Goal: Find contact information: Find contact information

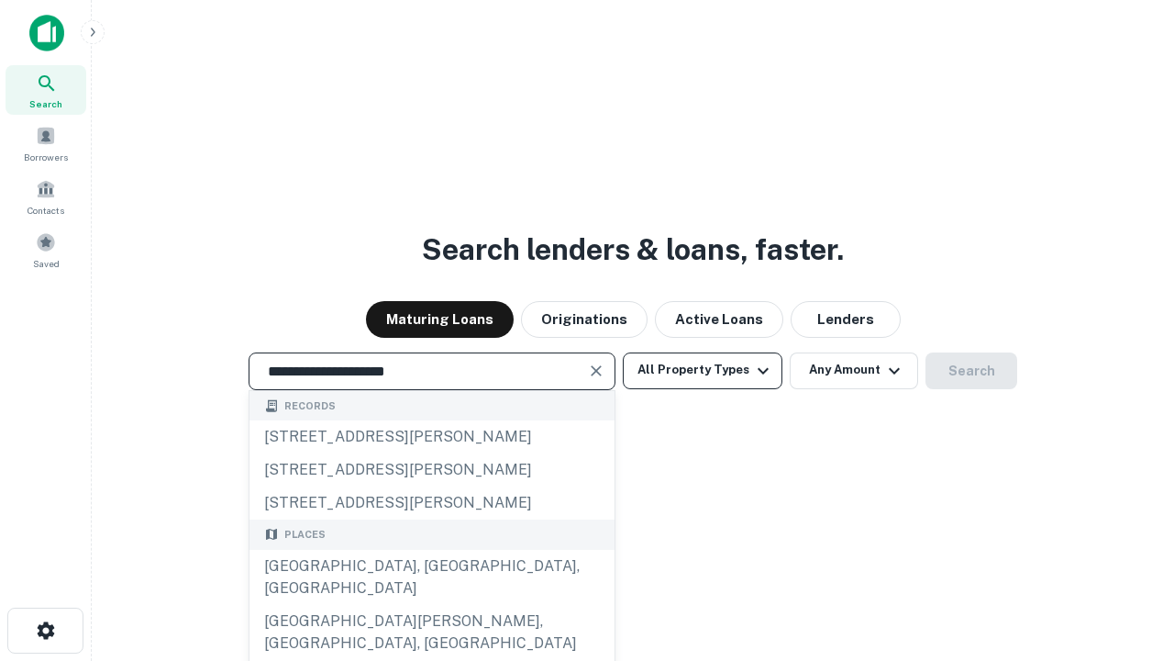
click at [431, 605] on div "[GEOGRAPHIC_DATA], [GEOGRAPHIC_DATA], [GEOGRAPHIC_DATA]" at bounding box center [432, 577] width 365 height 55
type input "**********"
click at [703, 370] on button "All Property Types" at bounding box center [703, 370] width 160 height 37
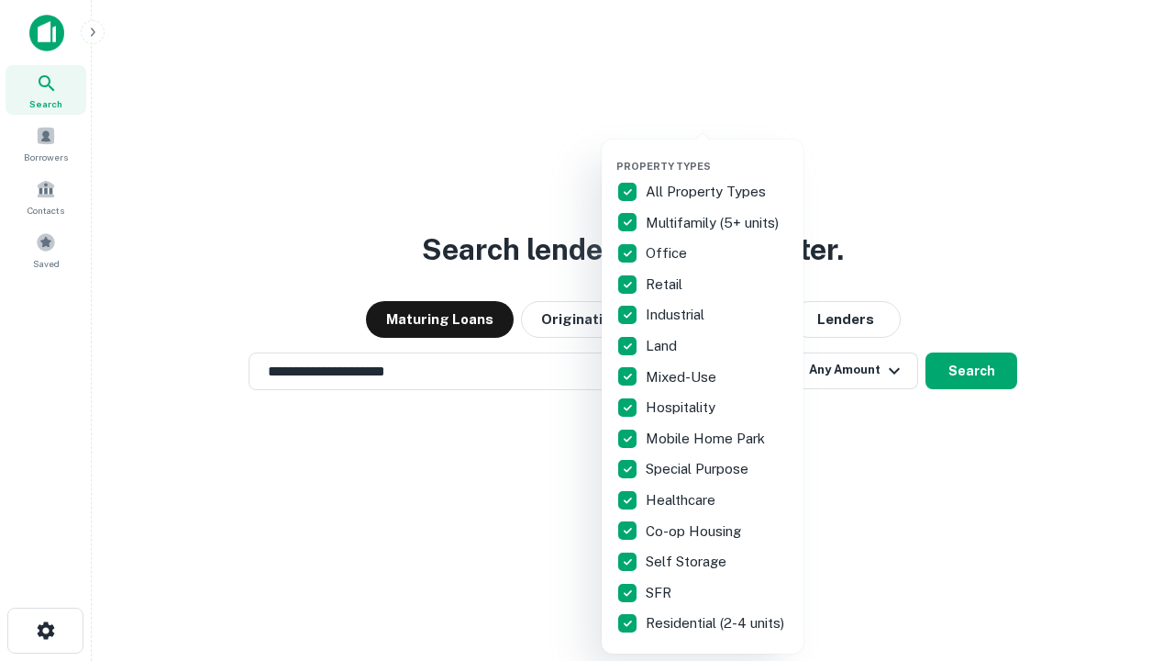
click at [717, 154] on button "button" at bounding box center [717, 154] width 202 height 1
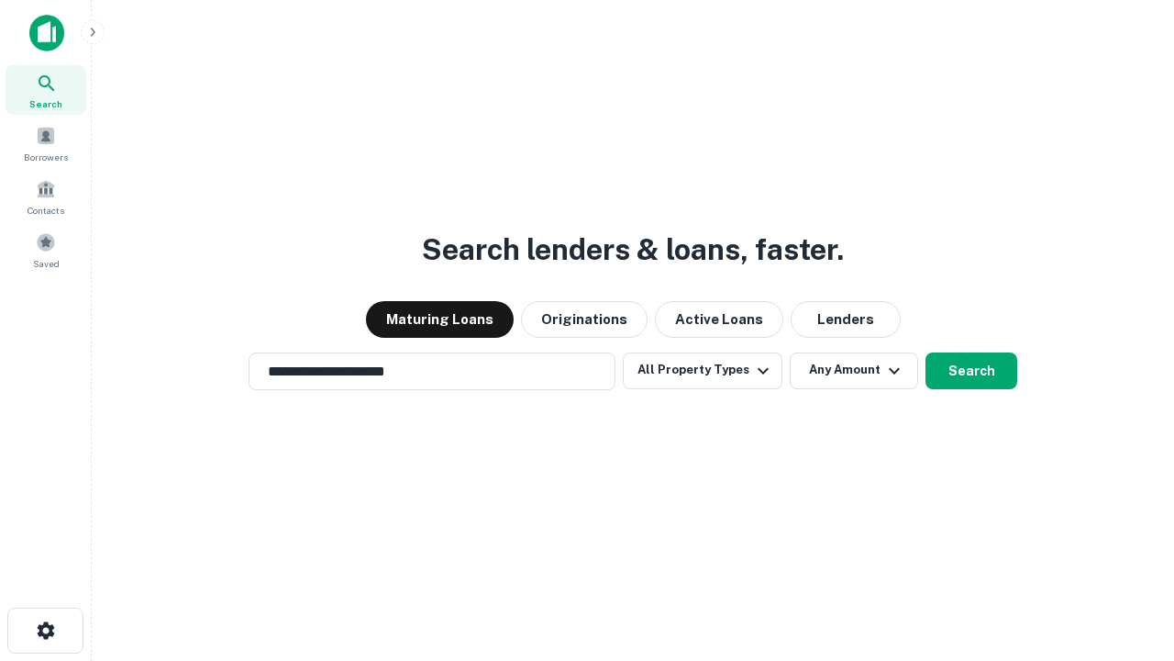
scroll to position [28, 0]
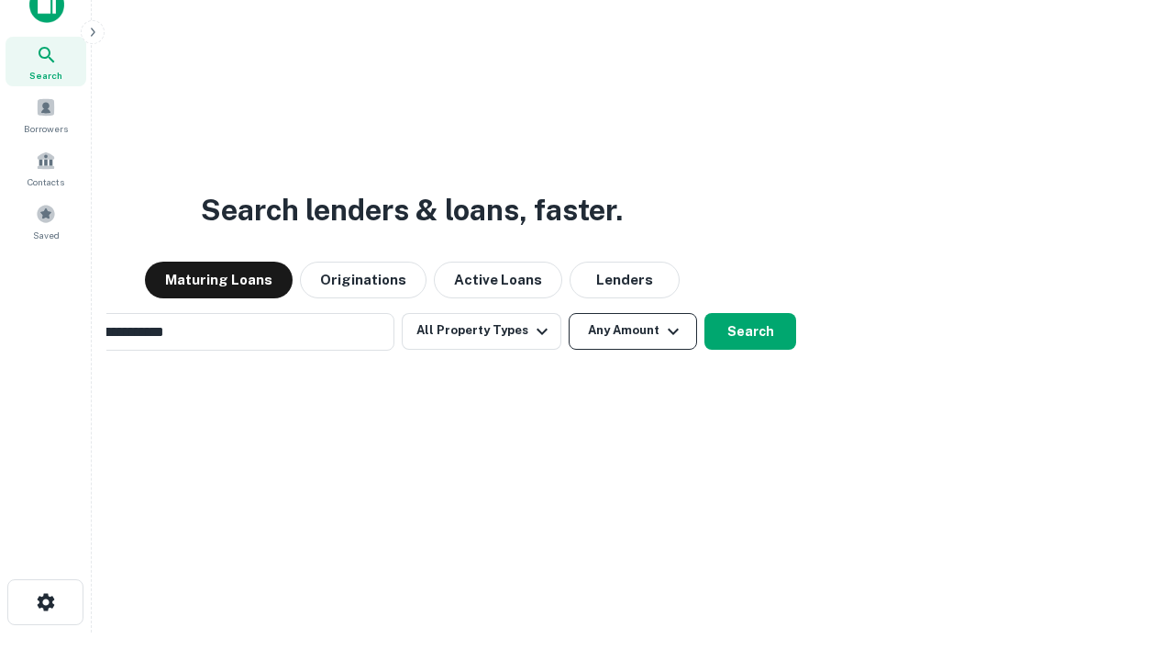
click at [569, 313] on button "Any Amount" at bounding box center [633, 331] width 128 height 37
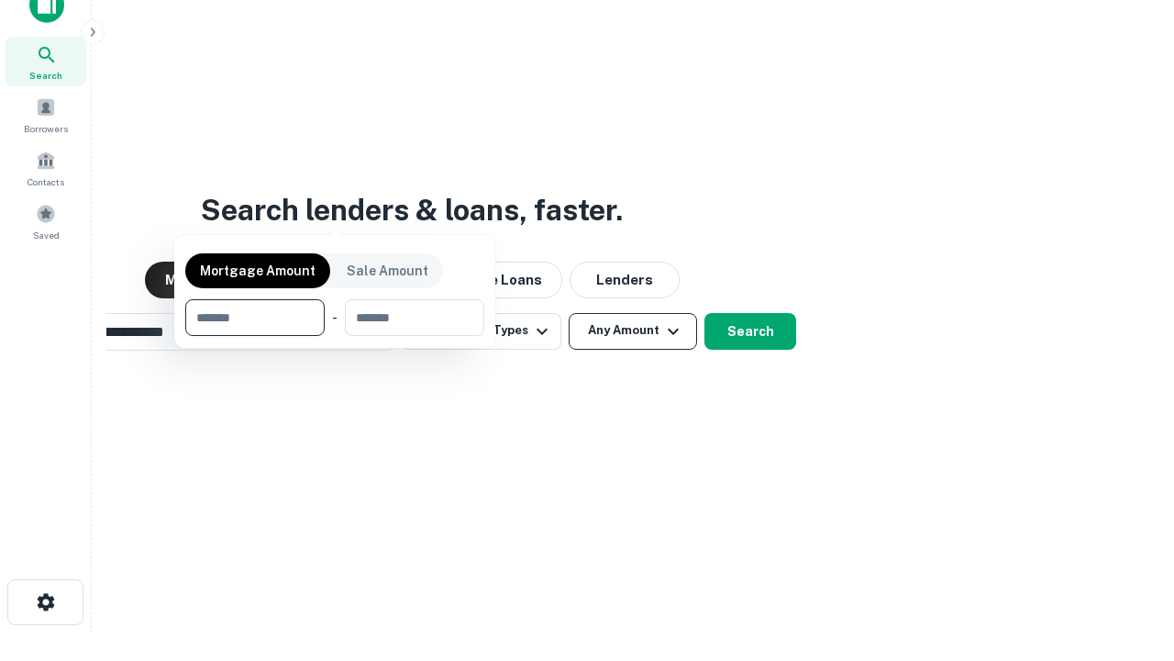
scroll to position [29, 0]
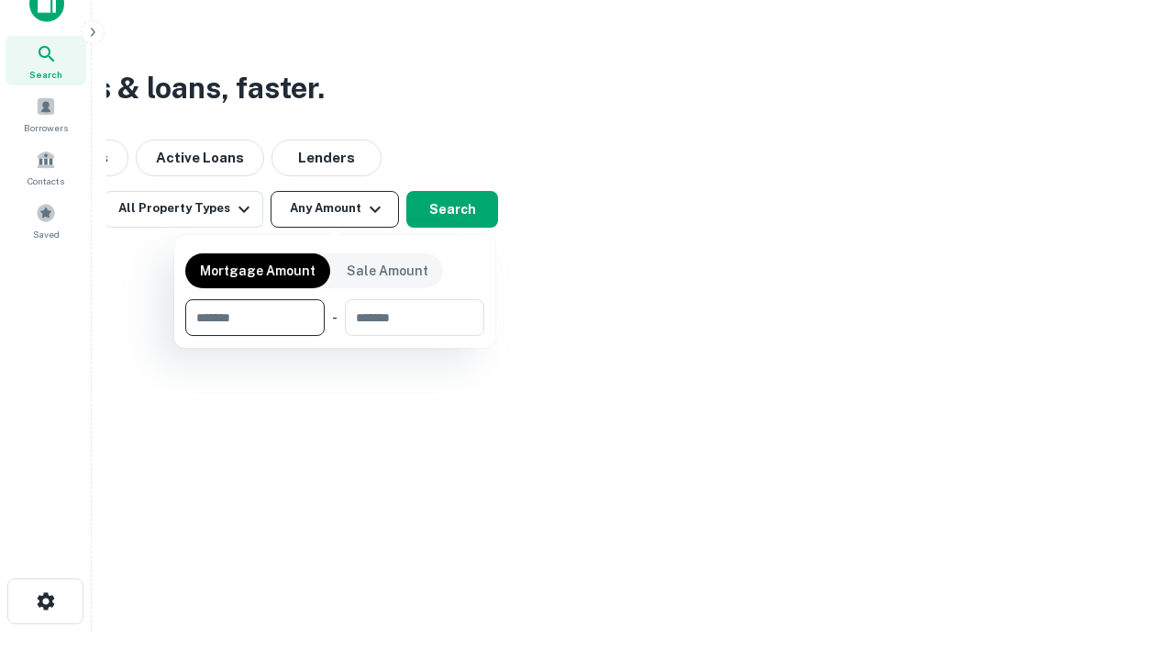
type input "*******"
click at [335, 336] on button "button" at bounding box center [334, 336] width 299 height 1
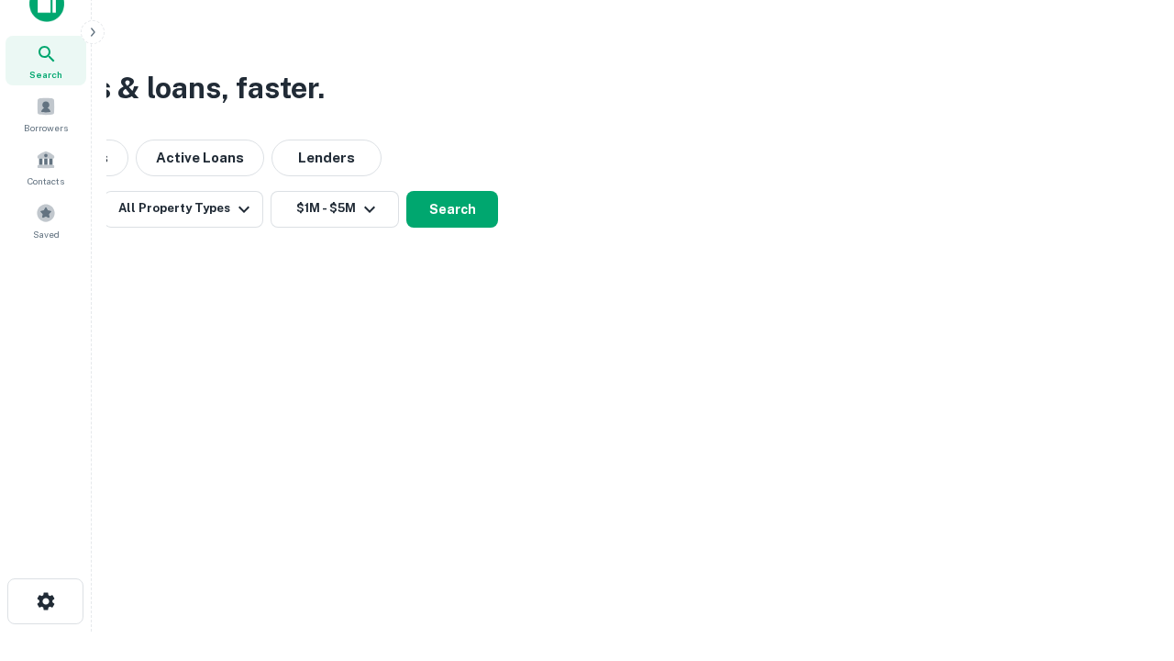
scroll to position [28, 0]
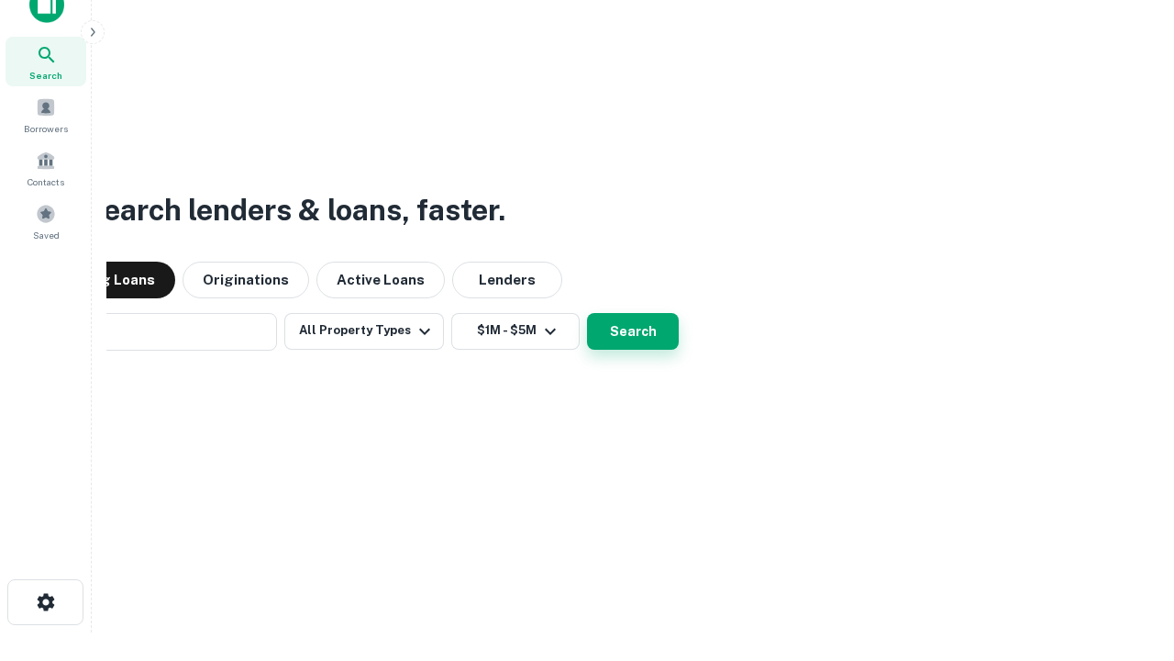
click at [587, 313] on button "Search" at bounding box center [633, 331] width 92 height 37
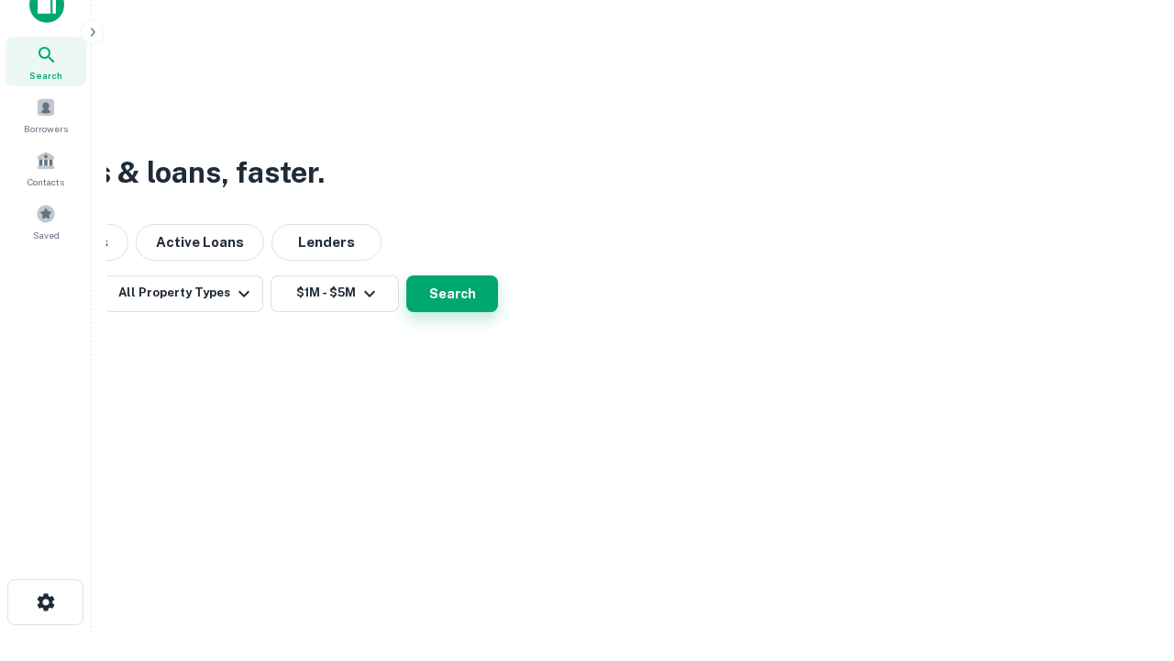
scroll to position [29, 0]
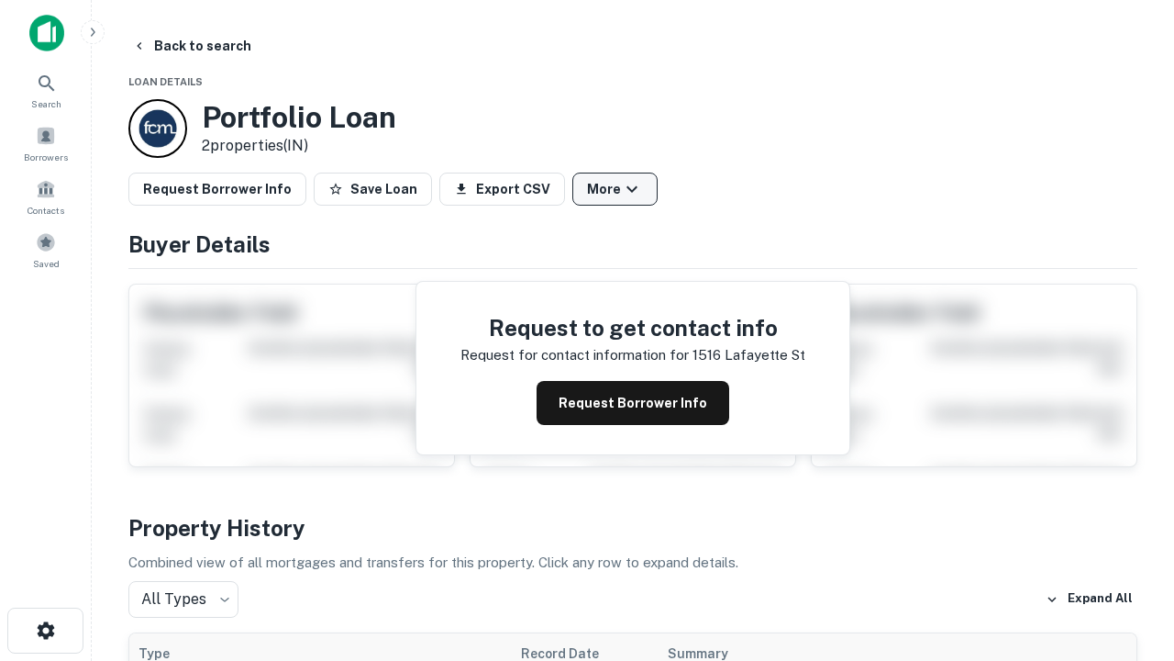
click at [615, 189] on button "More" at bounding box center [614, 188] width 85 height 33
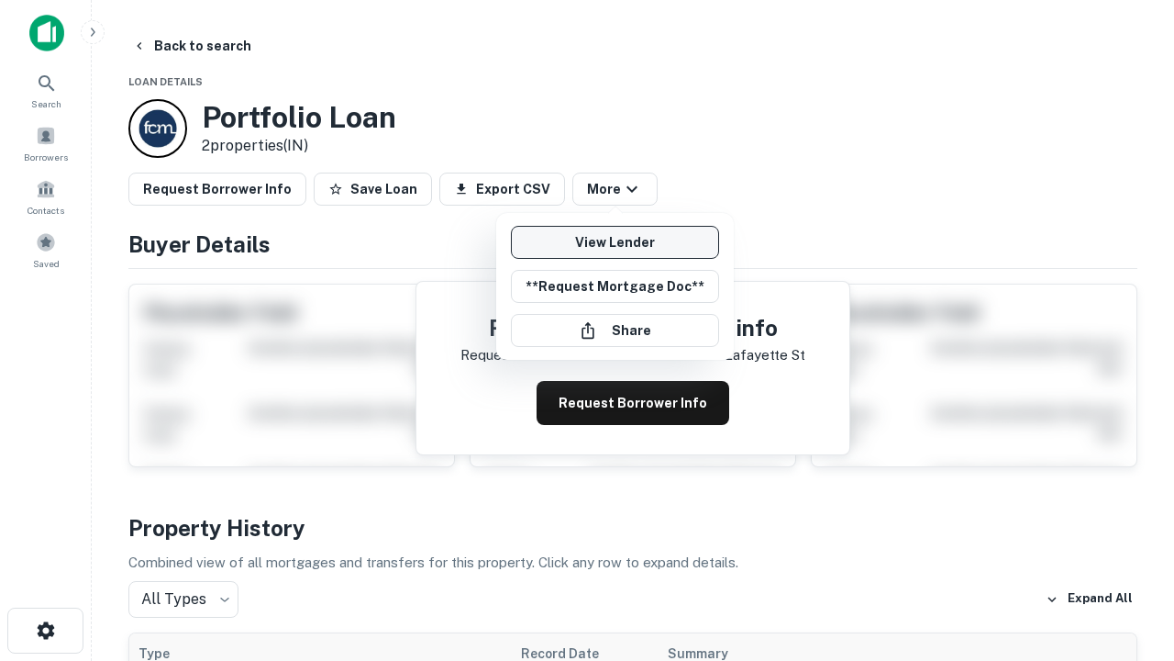
click at [615, 242] on link "View Lender" at bounding box center [615, 242] width 208 height 33
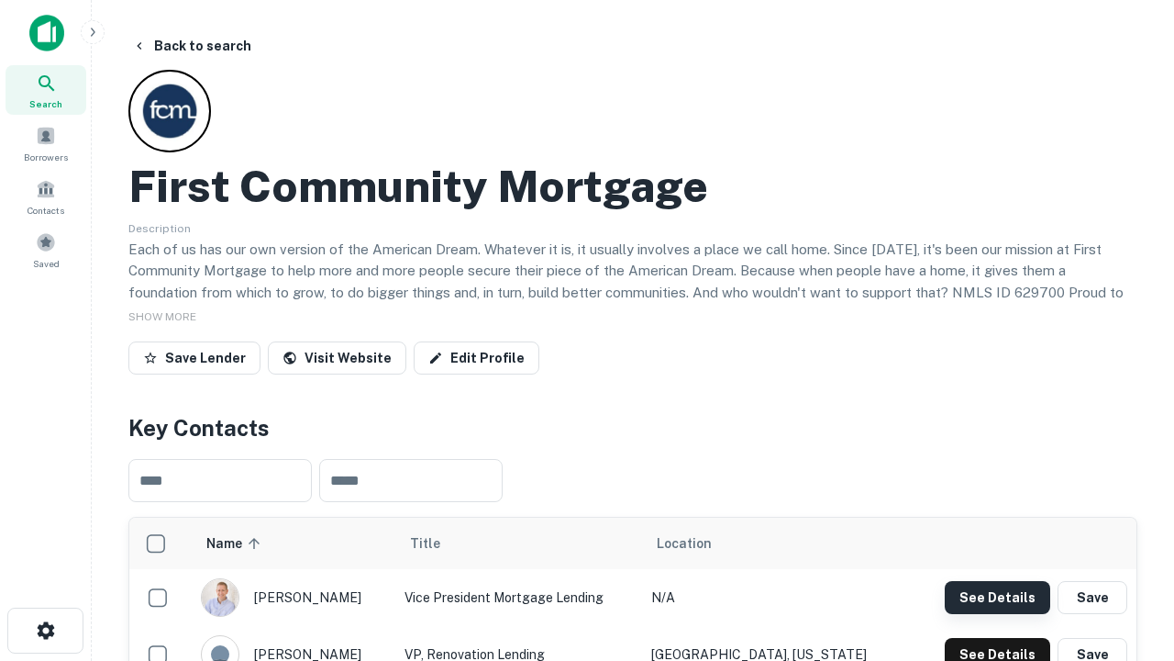
click at [997, 596] on button "See Details" at bounding box center [997, 597] width 105 height 33
click at [45, 630] on icon "button" at bounding box center [46, 630] width 22 height 22
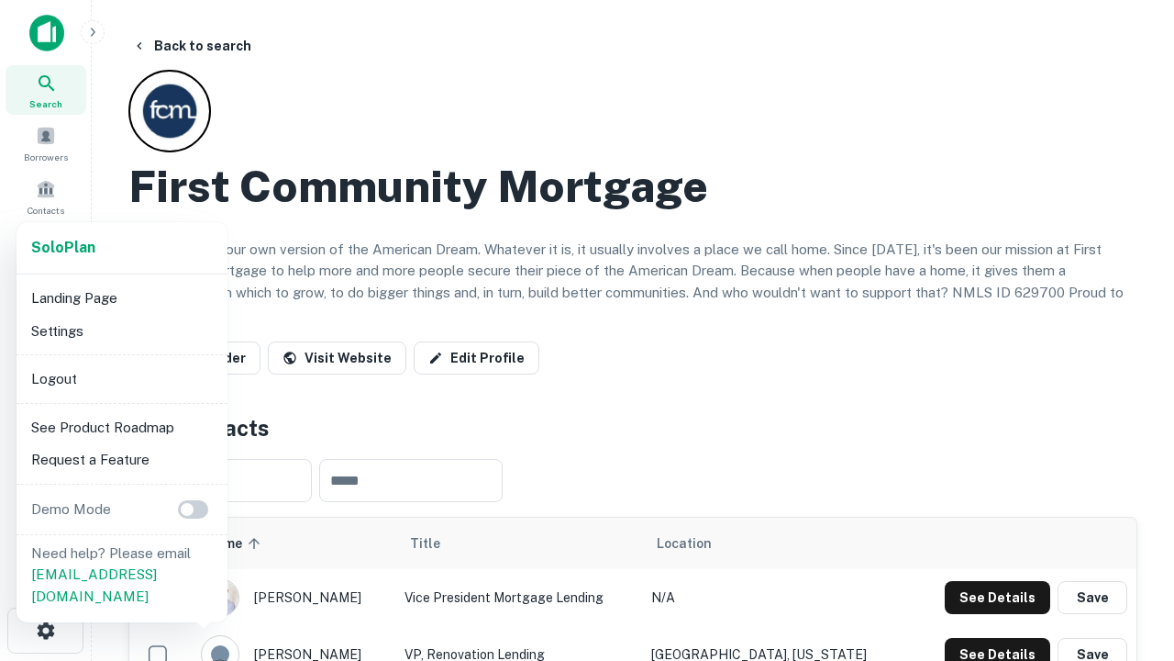
click at [121, 378] on li "Logout" at bounding box center [122, 378] width 196 height 33
